Goal: Use online tool/utility: Utilize a website feature to perform a specific function

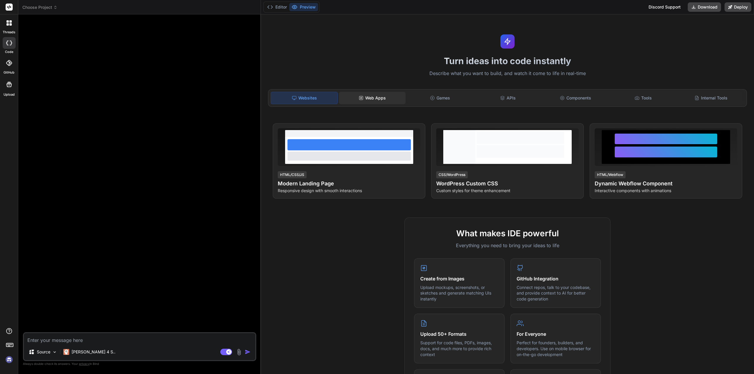
click at [371, 98] on div "Web Apps" at bounding box center [372, 98] width 67 height 12
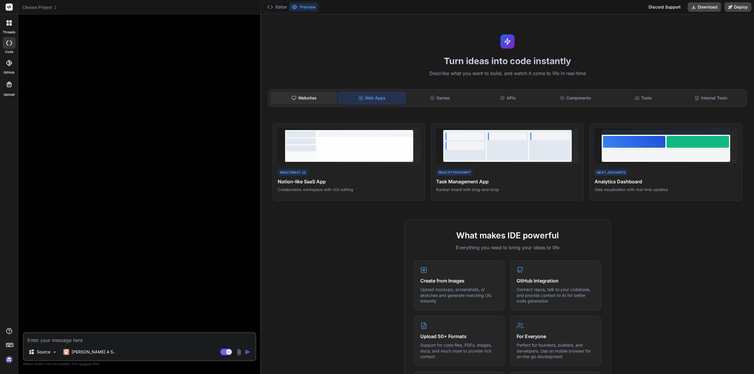
click at [321, 97] on div "Websites" at bounding box center [304, 98] width 67 height 12
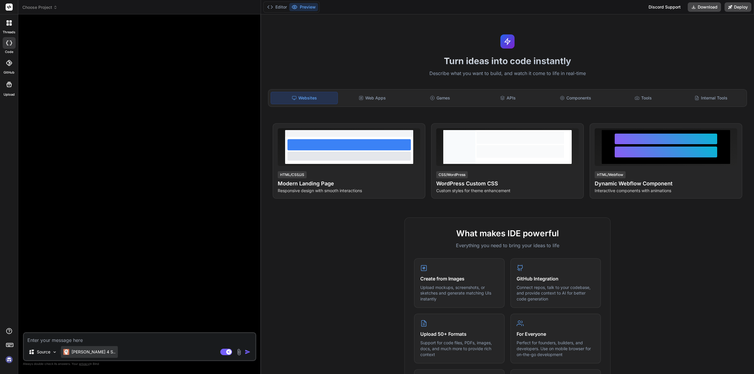
click at [85, 351] on p "[PERSON_NAME] 4 S.." at bounding box center [94, 352] width 44 height 6
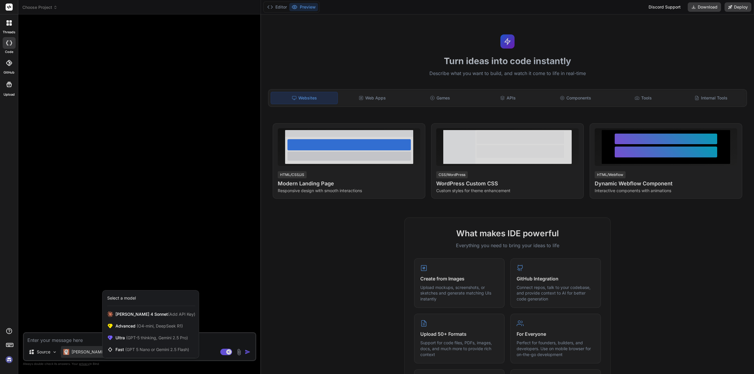
click at [154, 261] on div at bounding box center [377, 187] width 754 height 374
type textarea "x"
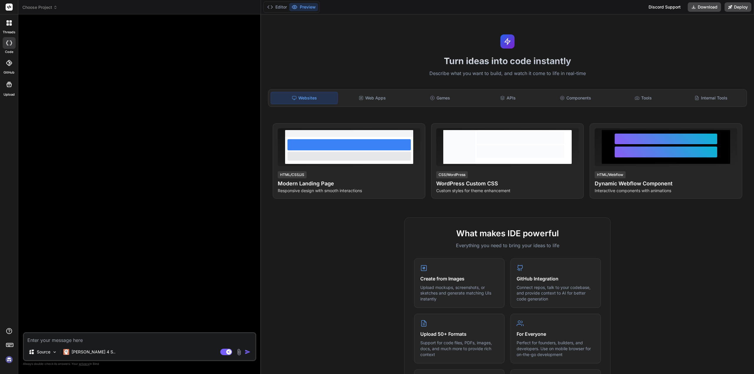
click at [8, 360] on img at bounding box center [9, 360] width 10 height 10
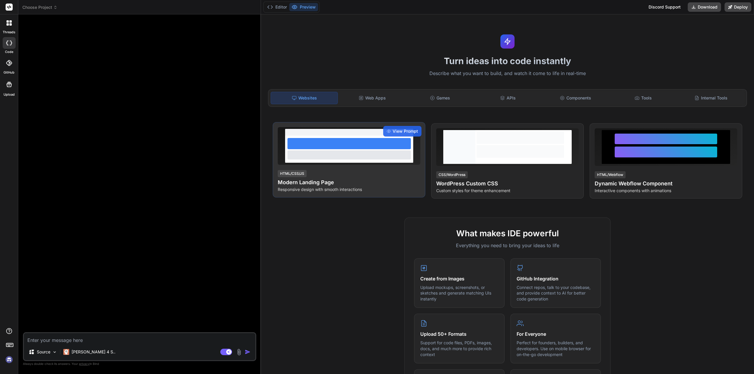
click at [364, 143] on div at bounding box center [348, 143] width 123 height 11
click at [398, 130] on span "View Prompt" at bounding box center [404, 131] width 25 height 6
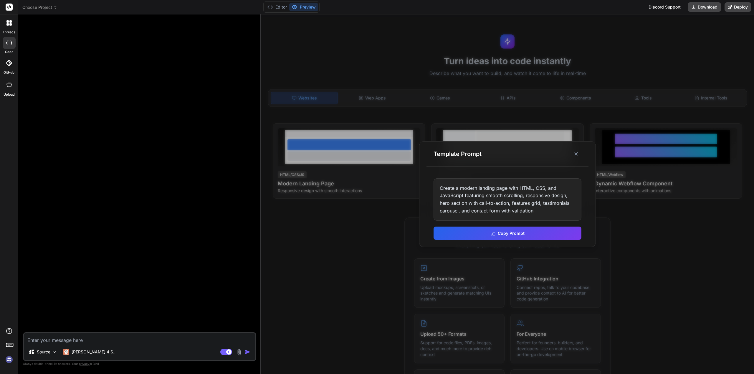
click at [496, 199] on div "Create a modern landing page with HTML, CSS, and JavaScript featuring smooth sc…" at bounding box center [507, 199] width 148 height 42
click at [531, 233] on button "Copy Prompt" at bounding box center [507, 232] width 148 height 13
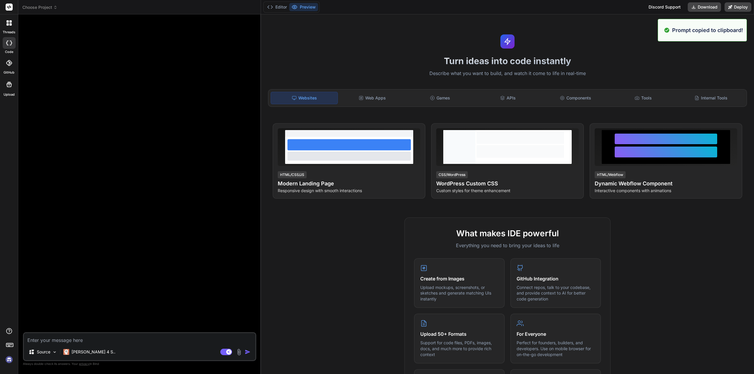
paste textarea "Create a modern landing page with HTML, CSS, and JavaScript featuring smooth sc…"
type textarea "Create a modern landing page with HTML, CSS, and JavaScript featuring smooth sc…"
type textarea "x"
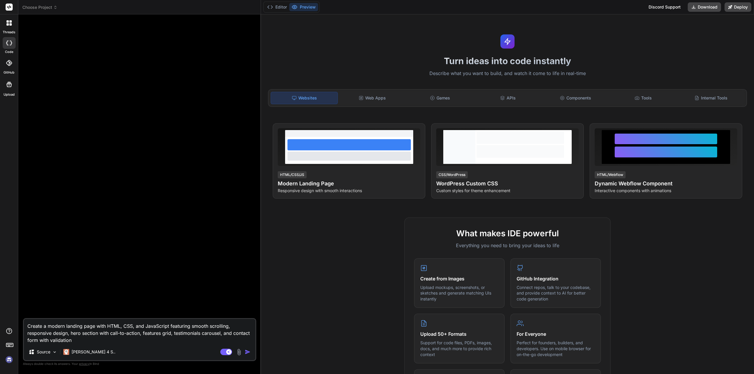
type textarea "Create a modern landing page with HTML, CSS, and JavaScript featuring smooth sc…"
click at [247, 355] on img "button" at bounding box center [248, 352] width 6 height 6
type textarea "x"
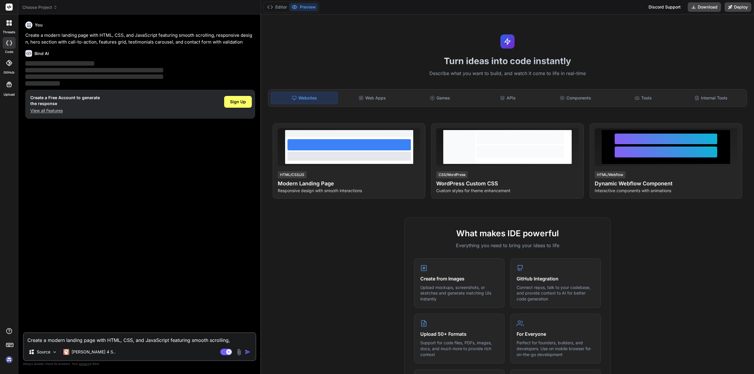
click at [51, 112] on p "View all Features" at bounding box center [64, 111] width 69 height 6
